Goal: Information Seeking & Learning: Learn about a topic

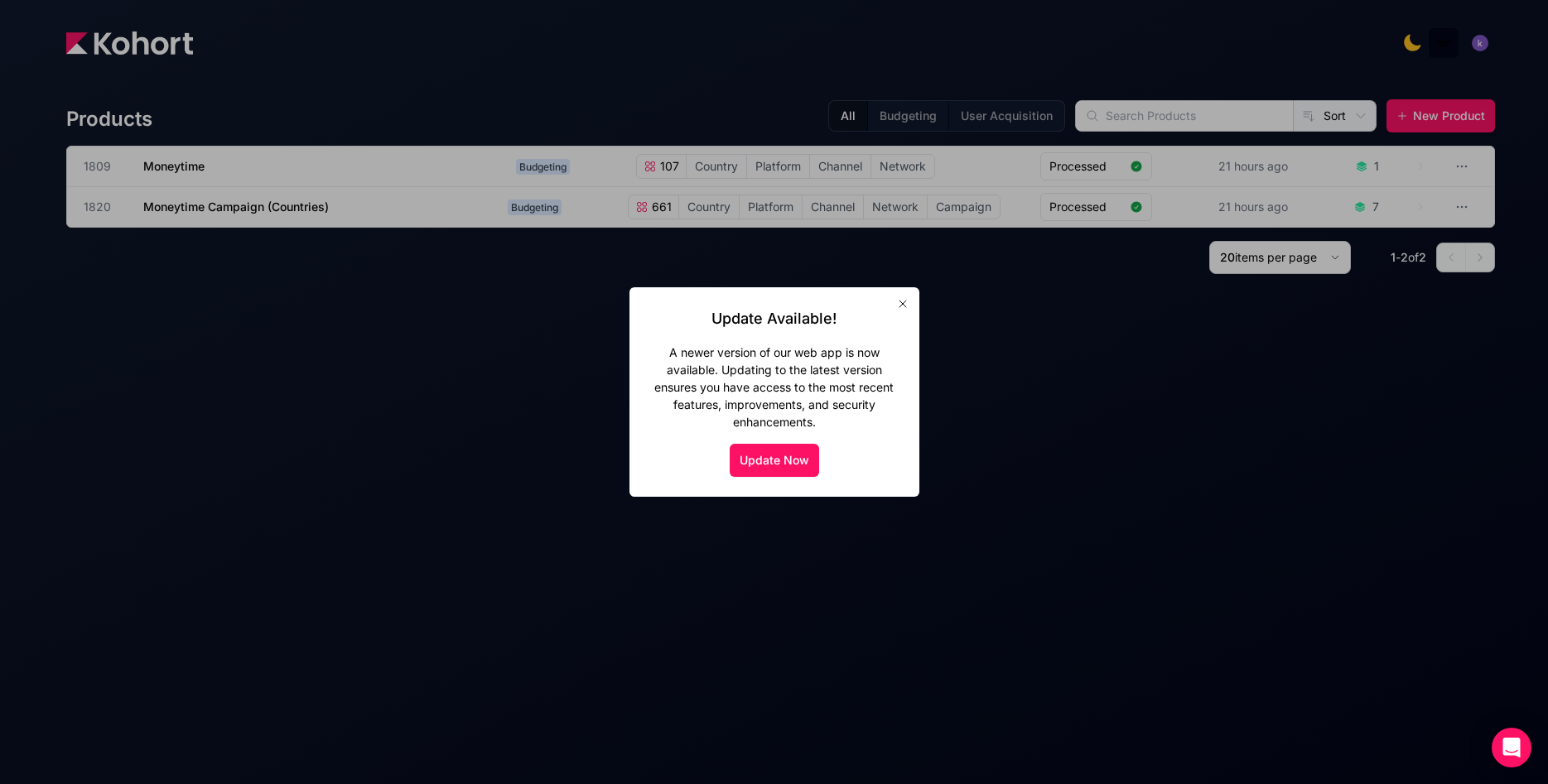
click at [896, 306] on icon "button" at bounding box center [902, 303] width 13 height 13
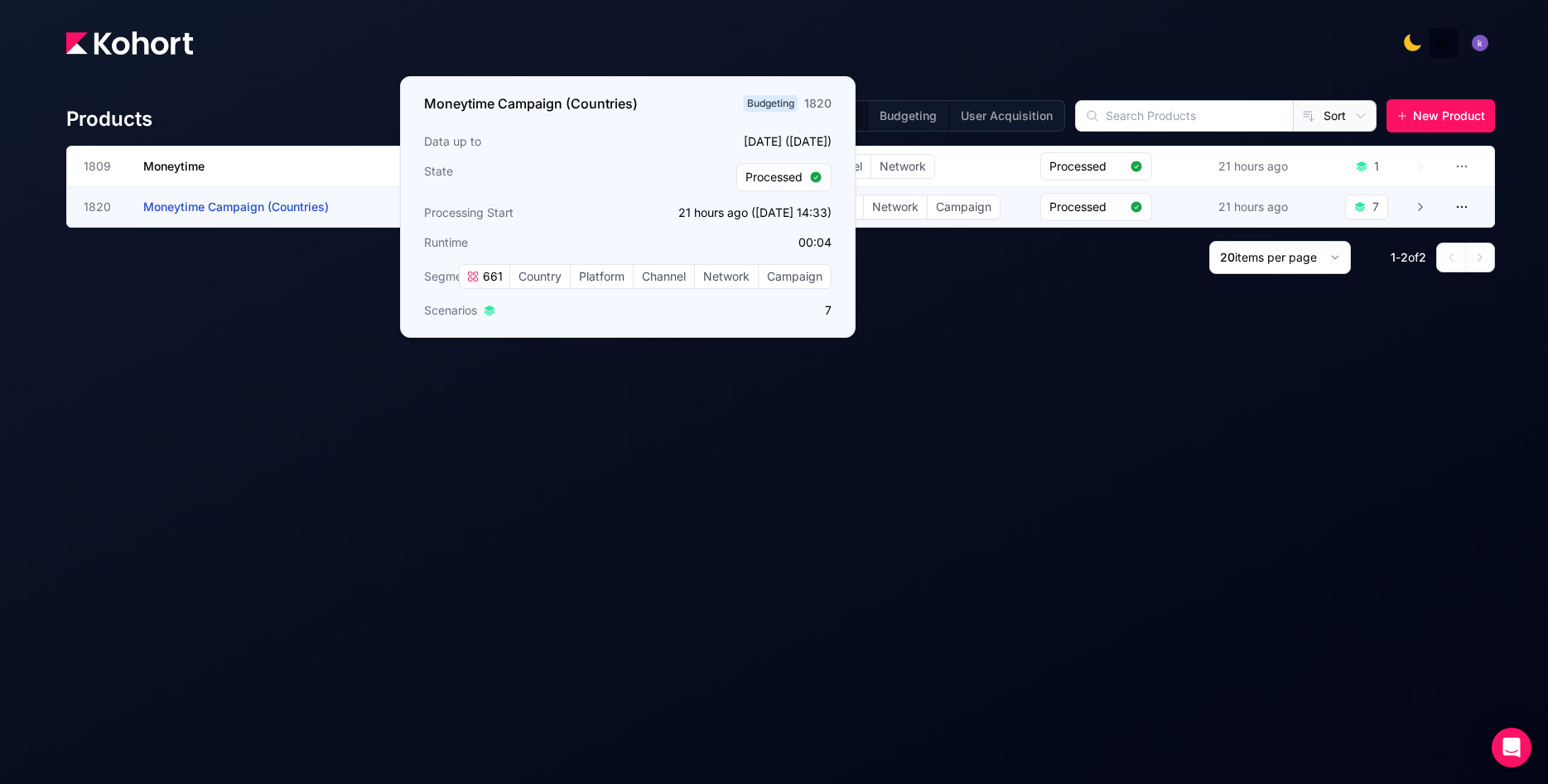
click at [304, 203] on span "Moneytime Campaign (Countries)" at bounding box center [236, 206] width 186 height 14
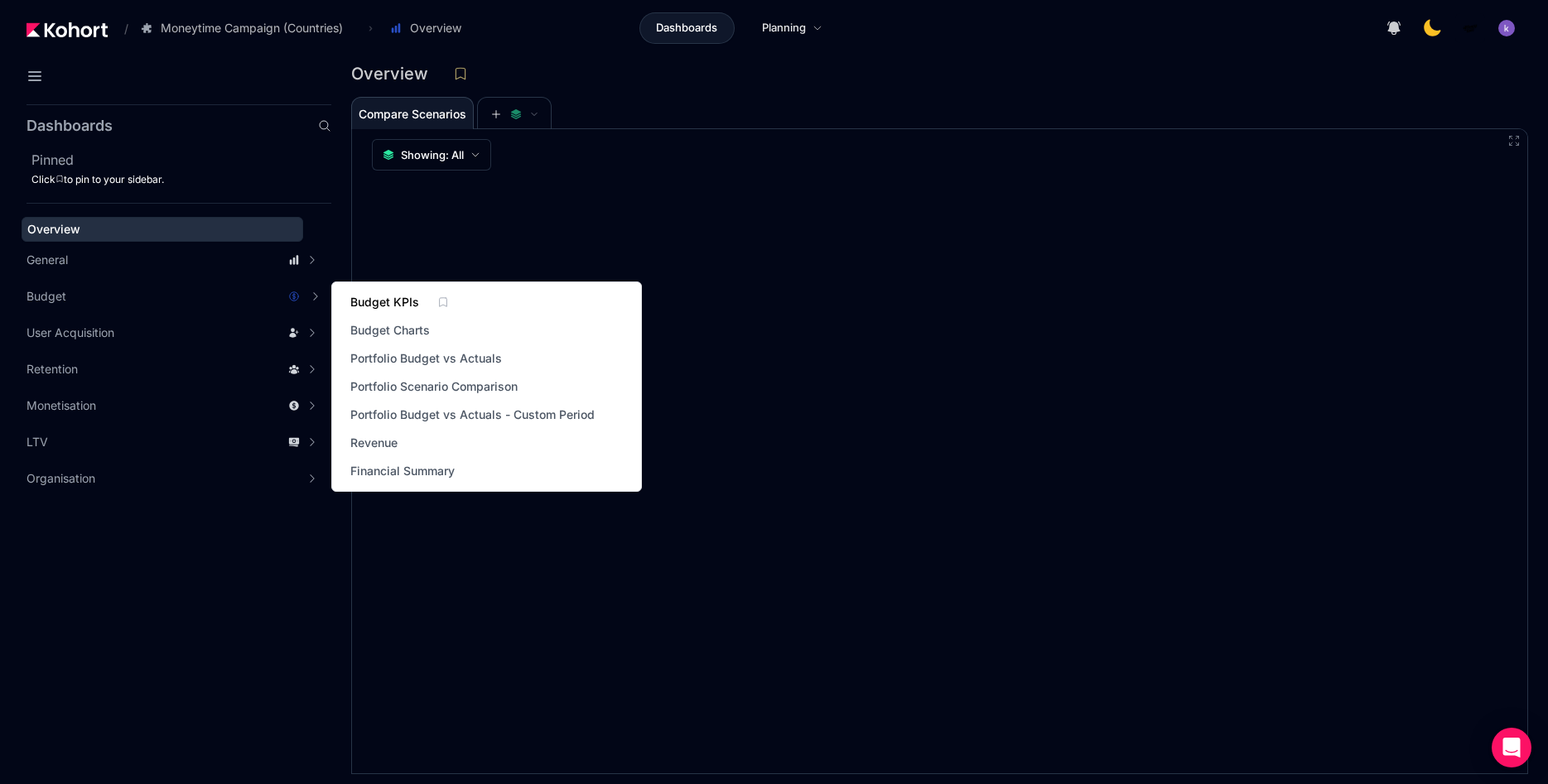
click at [391, 297] on span "Budget KPIs" at bounding box center [385, 301] width 69 height 16
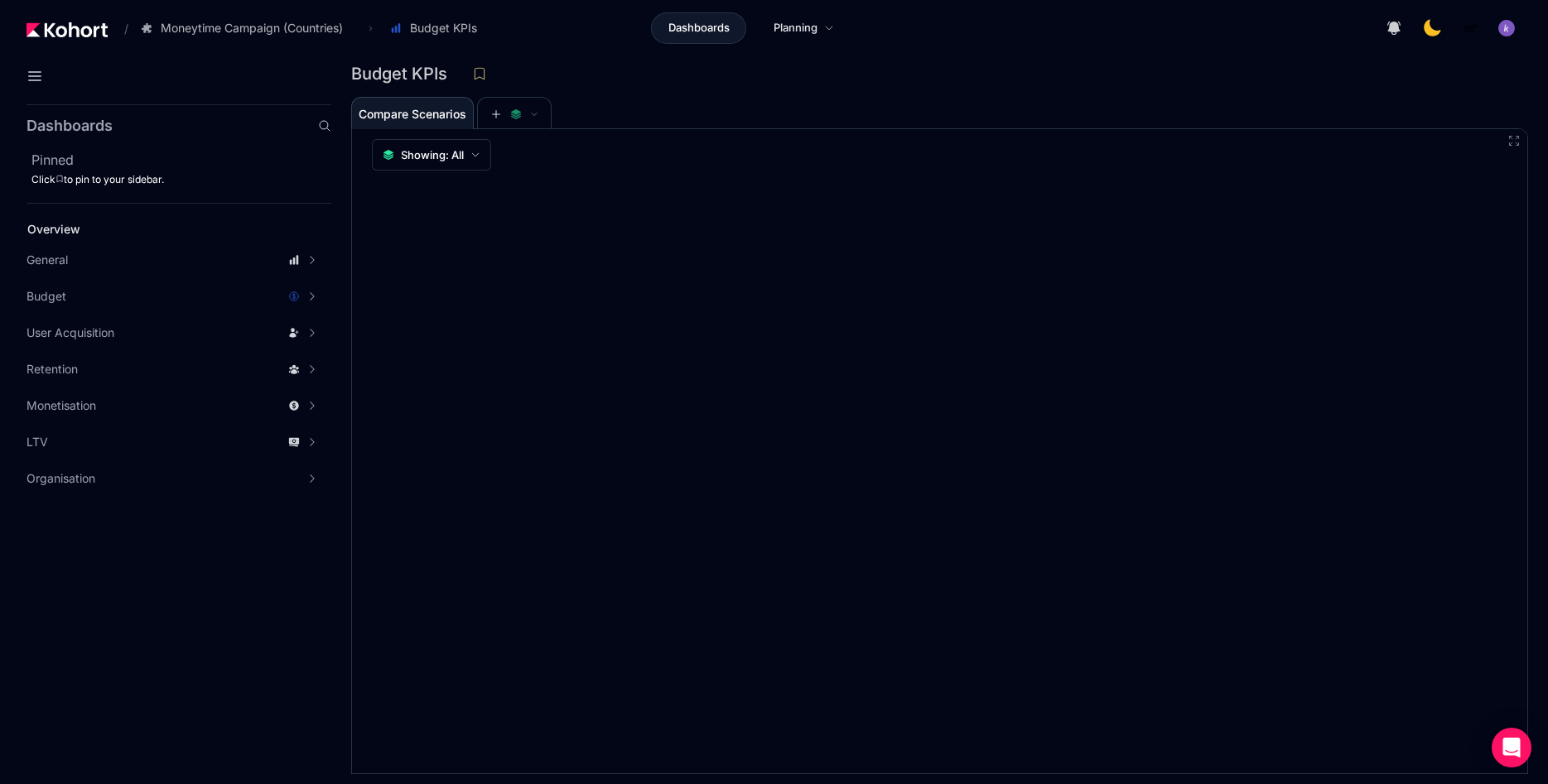
click at [1500, 25] on button "button" at bounding box center [1507, 28] width 34 height 33
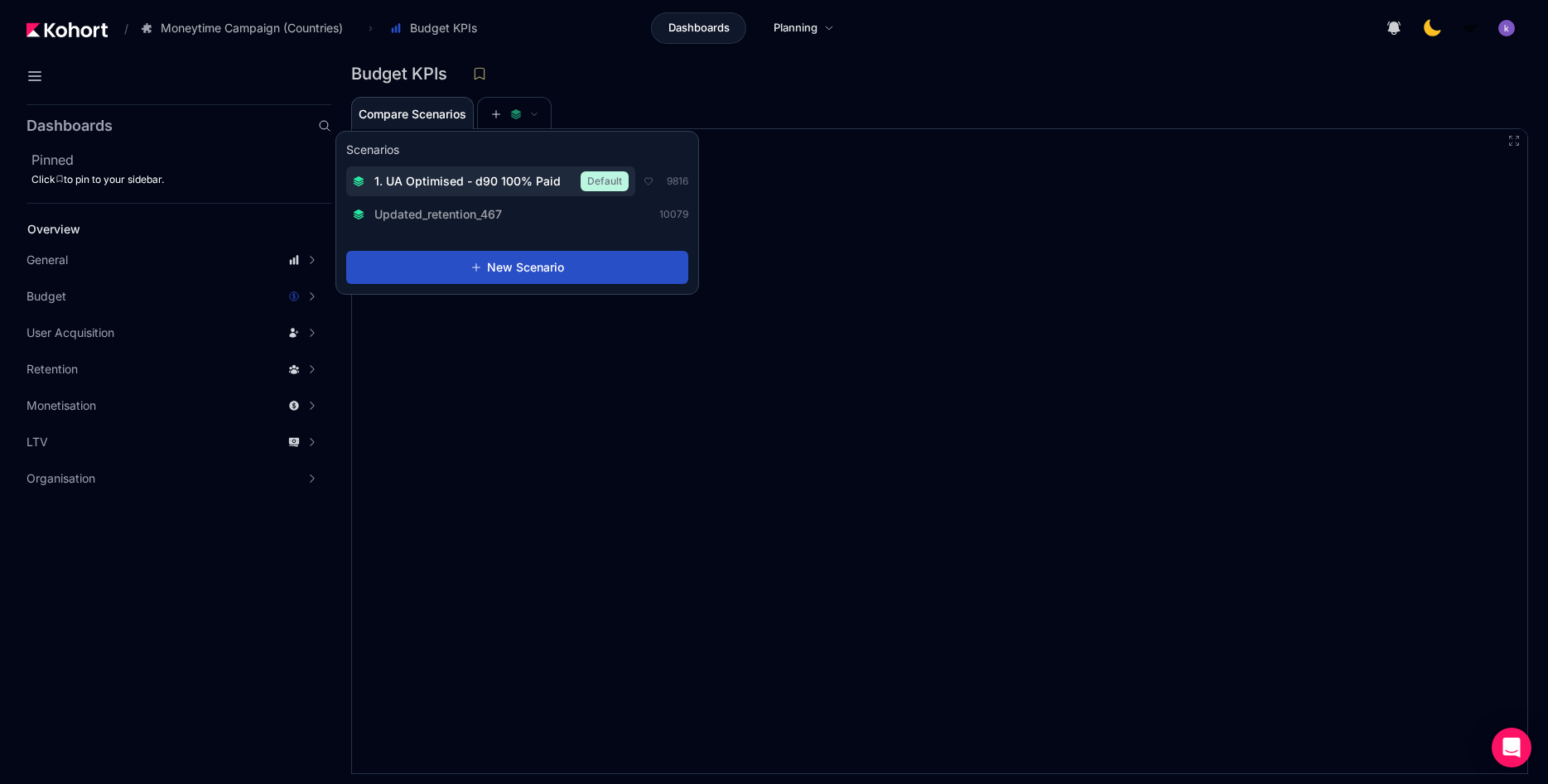
click at [456, 174] on span "1. UA Optimised - d90 100% Paid" at bounding box center [467, 181] width 186 height 16
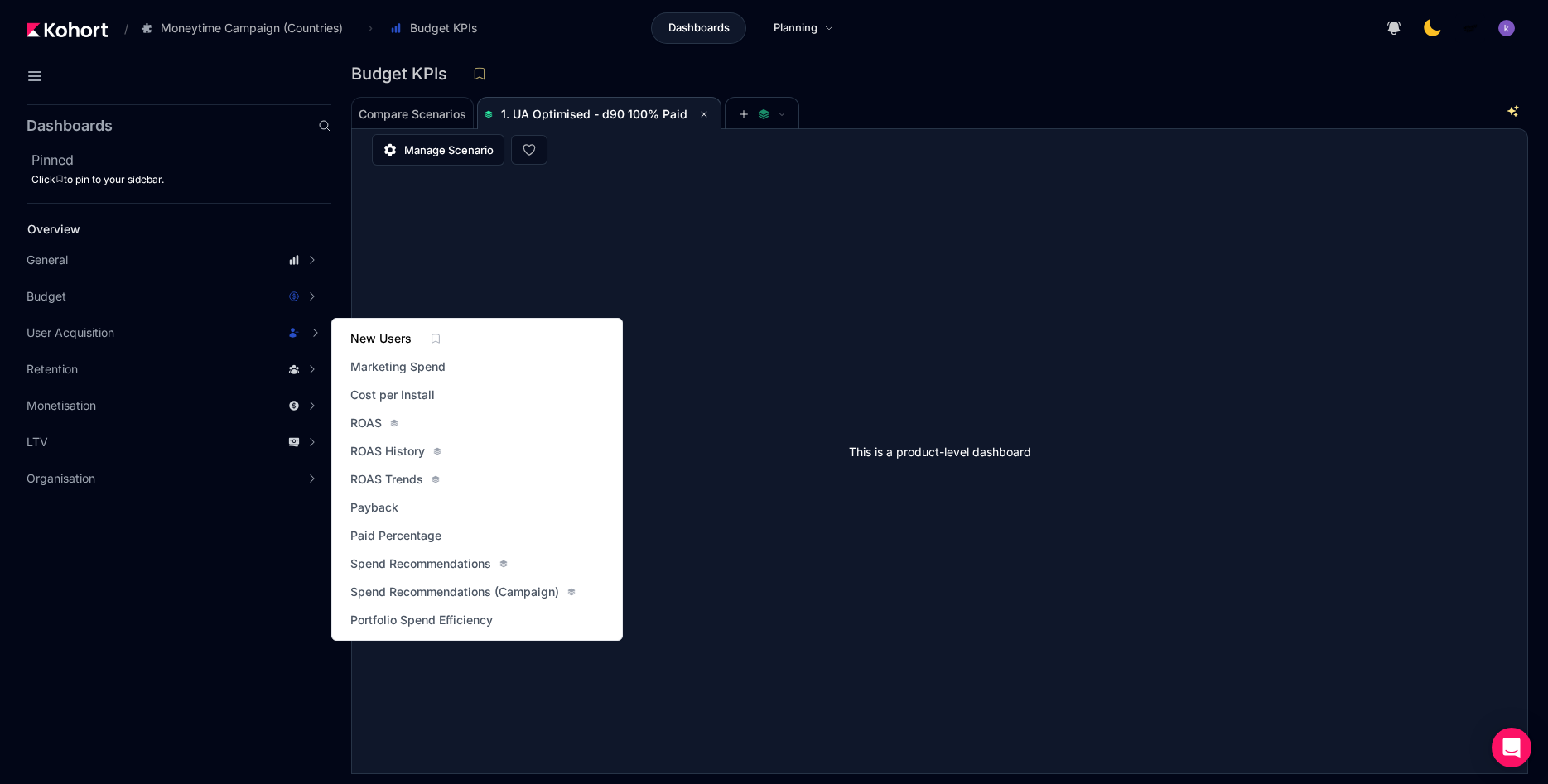
click at [376, 340] on span "New Users" at bounding box center [381, 338] width 61 height 16
click at [389, 369] on span "Marketing Spend" at bounding box center [398, 367] width 95 height 16
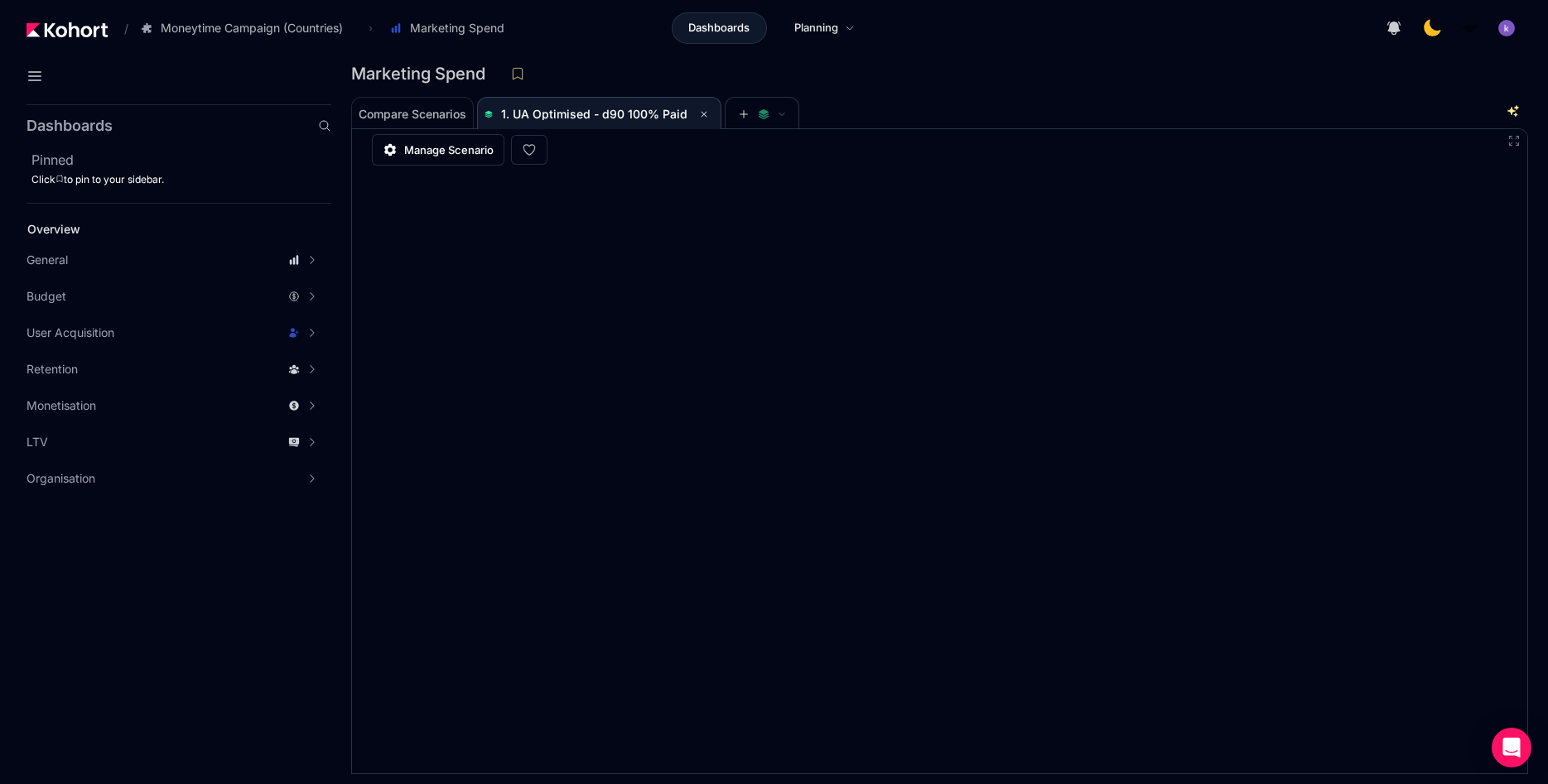
click at [969, 50] on header "/ Moneytime Campaign (Countries) Go to products list Moneytime Moneytime Campai…" at bounding box center [774, 30] width 1548 height 61
